Goal: Information Seeking & Learning: Learn about a topic

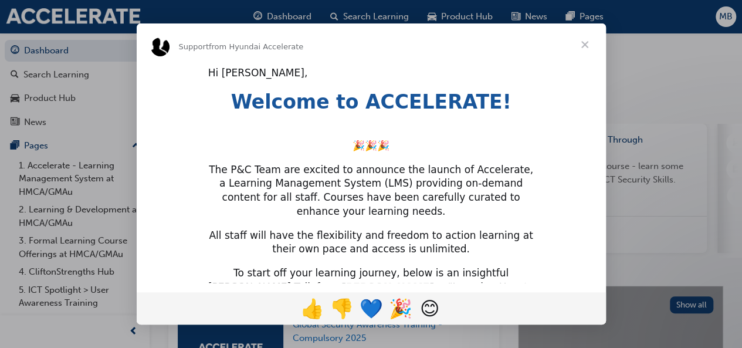
click at [582, 38] on span "Close" at bounding box center [585, 44] width 42 height 42
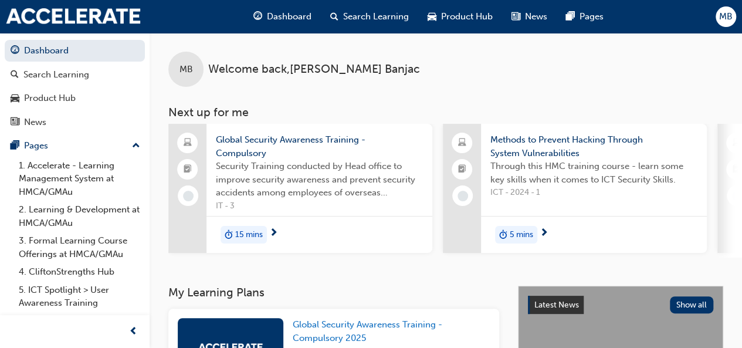
click at [258, 235] on span "15 mins" at bounding box center [249, 234] width 28 height 13
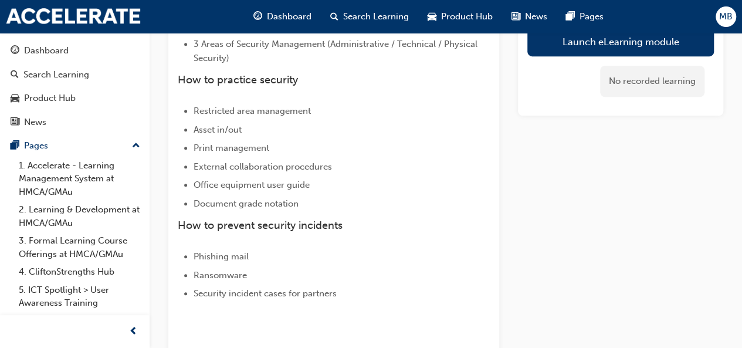
scroll to position [521, 0]
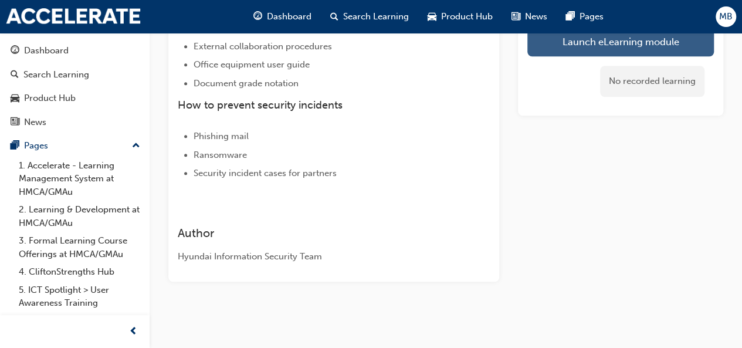
click at [598, 39] on link "Launch eLearning module" at bounding box center [620, 41] width 187 height 29
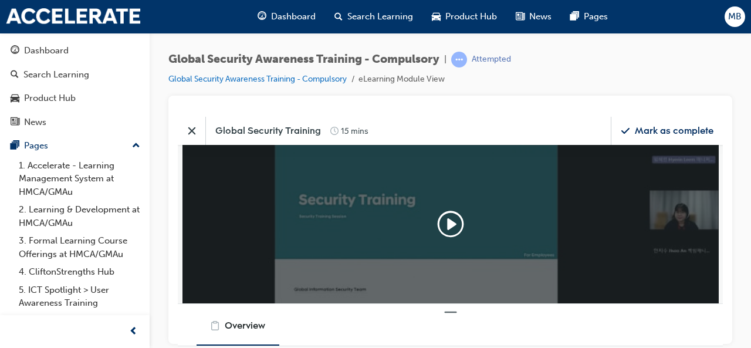
scroll to position [139, 563]
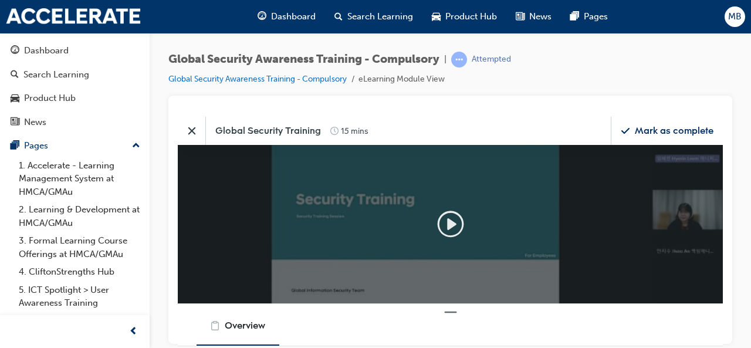
click at [448, 220] on icon "Play" at bounding box center [451, 224] width 9 height 12
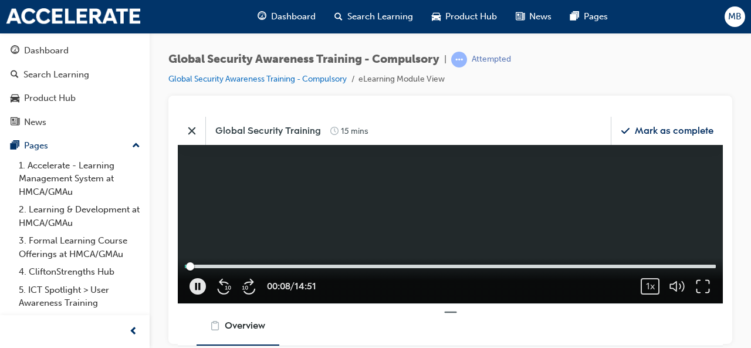
click at [701, 292] on icon "button" at bounding box center [703, 285] width 16 height 16
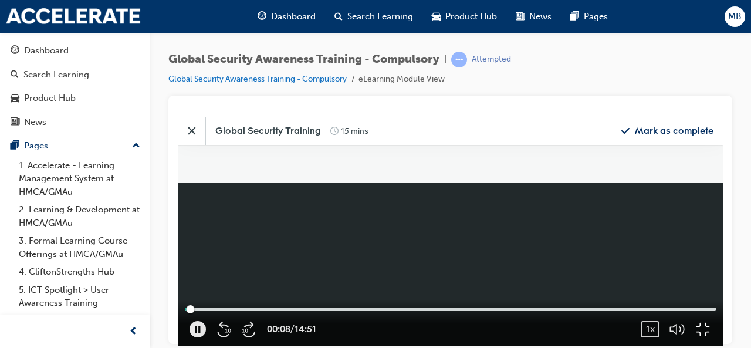
scroll to position [294, 768]
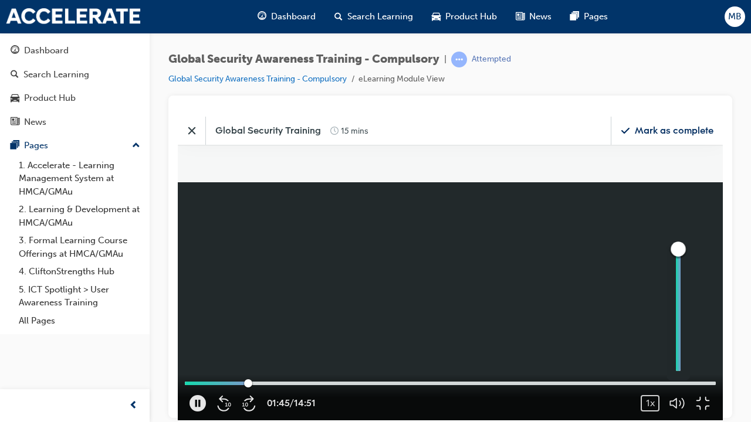
drag, startPoint x: 878, startPoint y: 427, endPoint x: 886, endPoint y: 360, distance: 68.0
click at [686, 256] on div "button" at bounding box center [677, 248] width 15 height 15
click at [659, 347] on div "1x" at bounding box center [650, 403] width 19 height 16
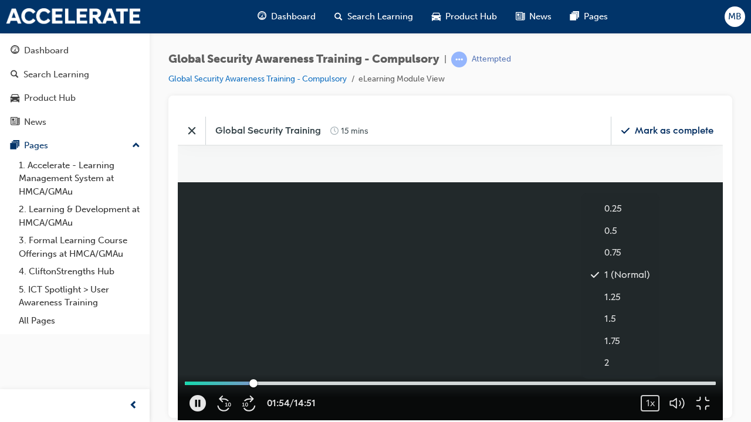
click at [723, 347] on video at bounding box center [450, 268] width 545 height 304
click at [197, 347] on icon "button" at bounding box center [198, 402] width 5 height 6
click at [197, 347] on icon "button" at bounding box center [197, 403] width 16 height 16
click at [711, 347] on icon "button" at bounding box center [703, 403] width 16 height 16
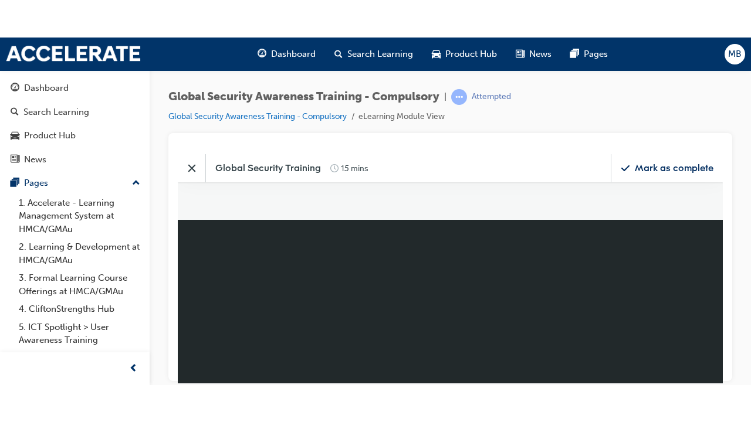
scroll to position [139, 563]
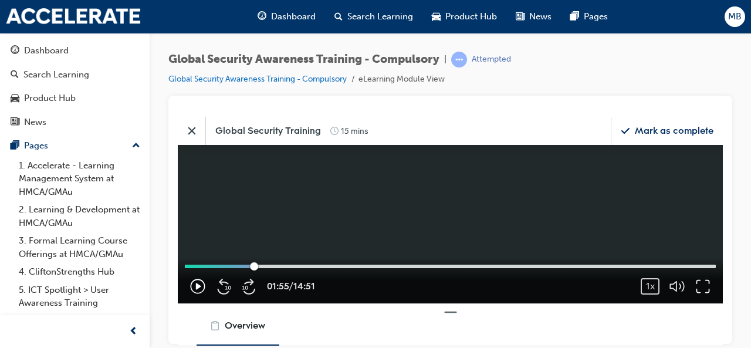
click at [200, 287] on icon "button" at bounding box center [197, 285] width 16 height 16
click at [702, 283] on icon "button" at bounding box center [703, 285] width 16 height 16
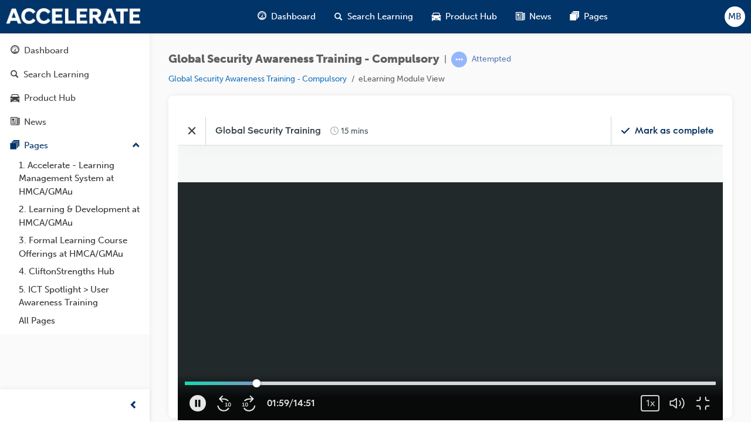
scroll to position [294, 768]
click at [303, 347] on div "02:07 / 14:51 1x 0.25 0.5 0.75 1 (Normal) 1.25 1.5 1.75 2" at bounding box center [450, 397] width 545 height 46
click at [307, 347] on div at bounding box center [450, 383] width 531 height 4
click at [279, 347] on div at bounding box center [272, 383] width 13 height 13
click at [680, 347] on div "button" at bounding box center [678, 311] width 5 height 117
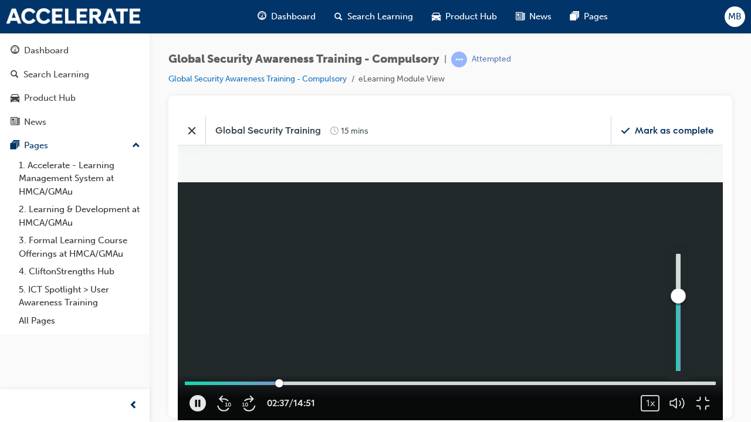
click at [680, 347] on div "button" at bounding box center [678, 311] width 5 height 117
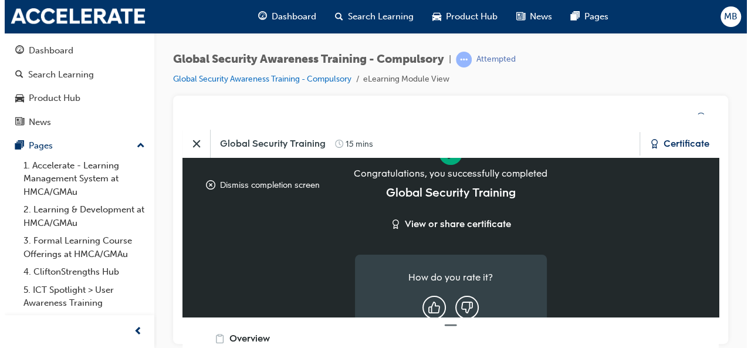
scroll to position [139, 563]
